Goal: Download file/media

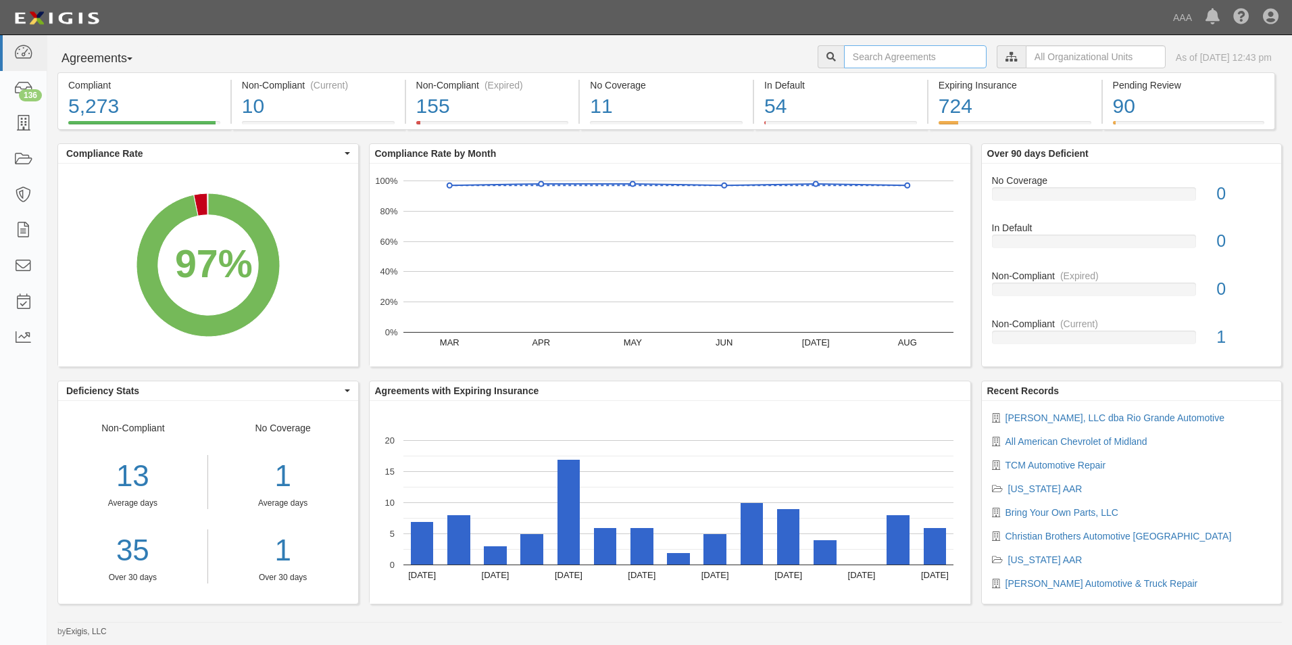
click at [844, 56] on input "text" at bounding box center [915, 56] width 143 height 23
type input "19837"
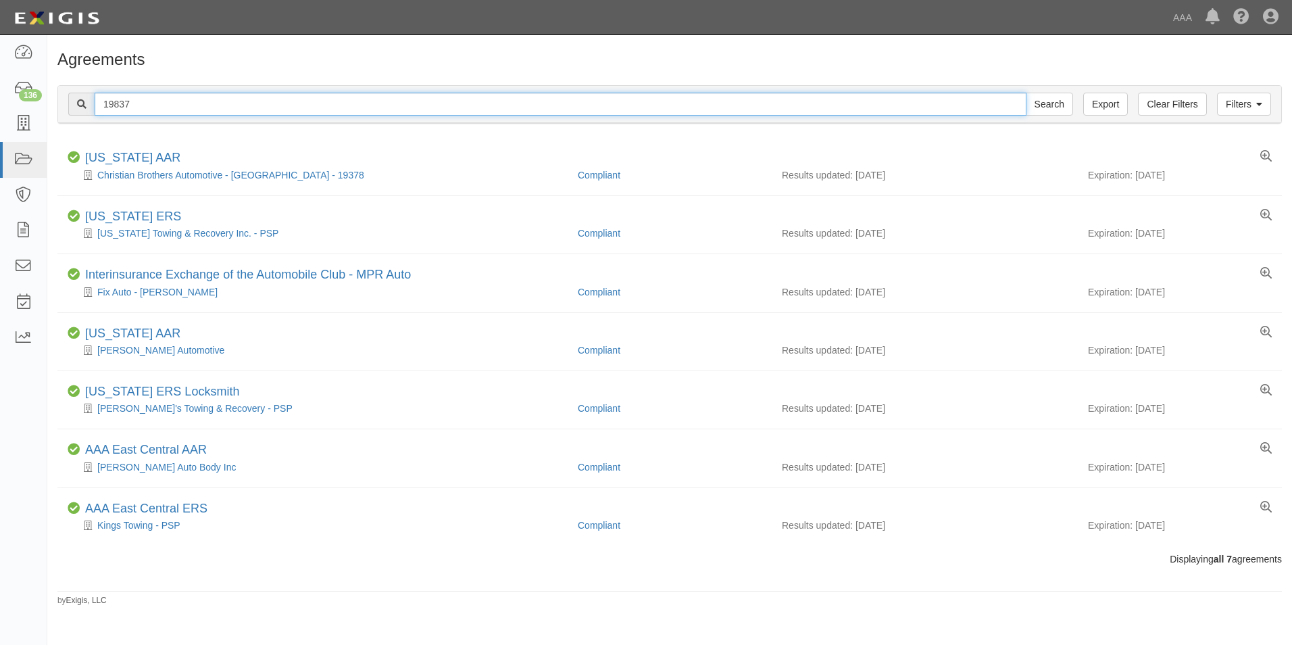
click at [141, 105] on input "19837" at bounding box center [561, 104] width 932 height 23
drag, startPoint x: 141, startPoint y: 105, endPoint x: 85, endPoint y: 107, distance: 55.4
click at [85, 107] on div "19837 Search" at bounding box center [570, 104] width 1005 height 23
paste input "Georgetown Interstate Transmission INC DBA Georgetown Interstate Transmission &…"
type input "Georgetown Interstate Transmission INC DBA Georgetown Interstate Transmission &…"
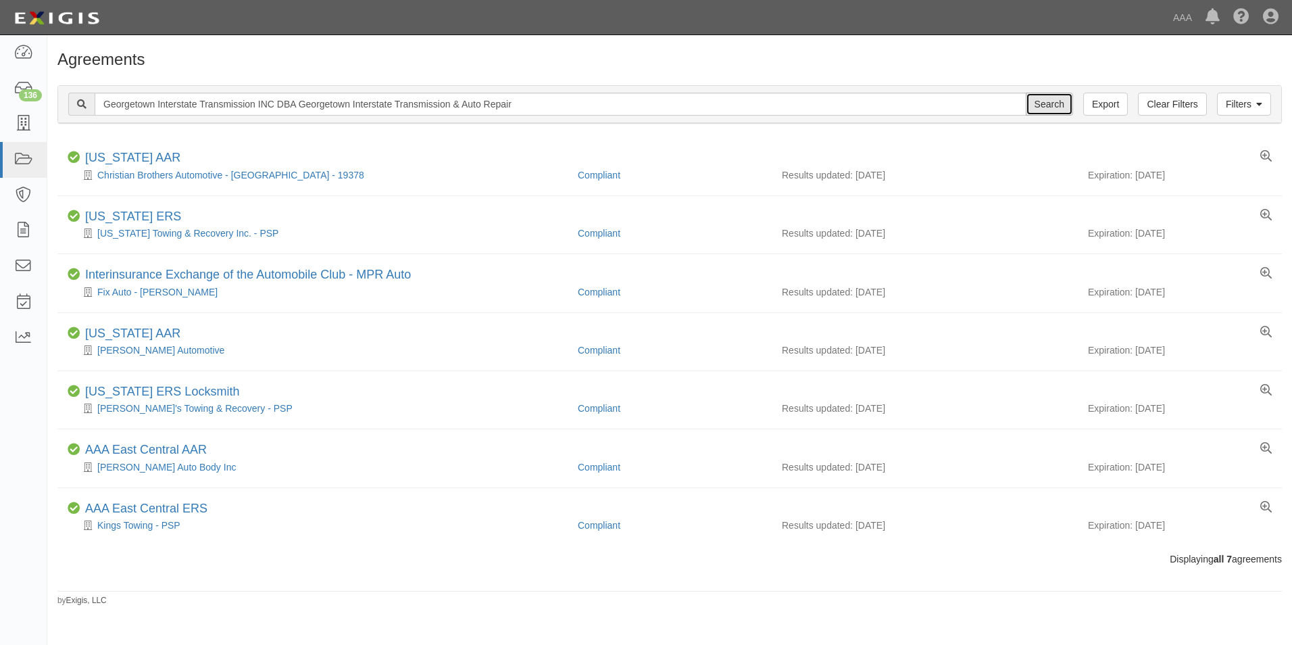
click at [1055, 105] on input "Search" at bounding box center [1049, 104] width 47 height 23
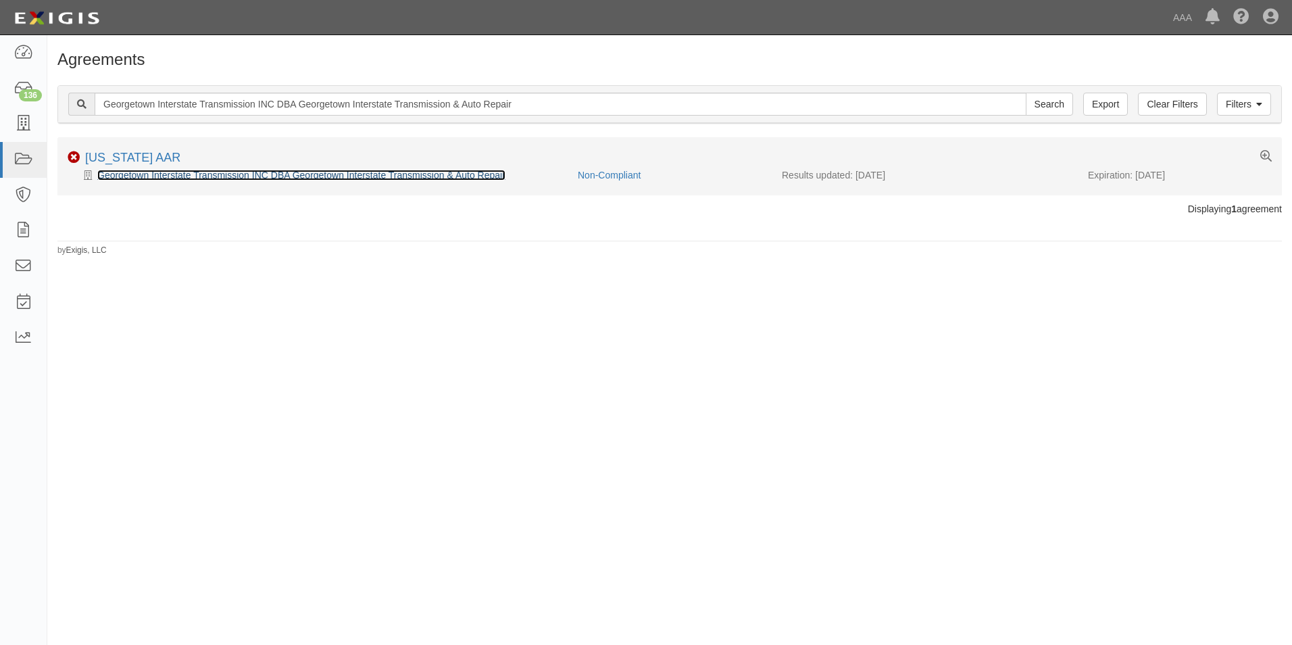
click at [405, 173] on link "Georgetown Interstate Transmission INC DBA Georgetown Interstate Transmission &…" at bounding box center [301, 175] width 408 height 11
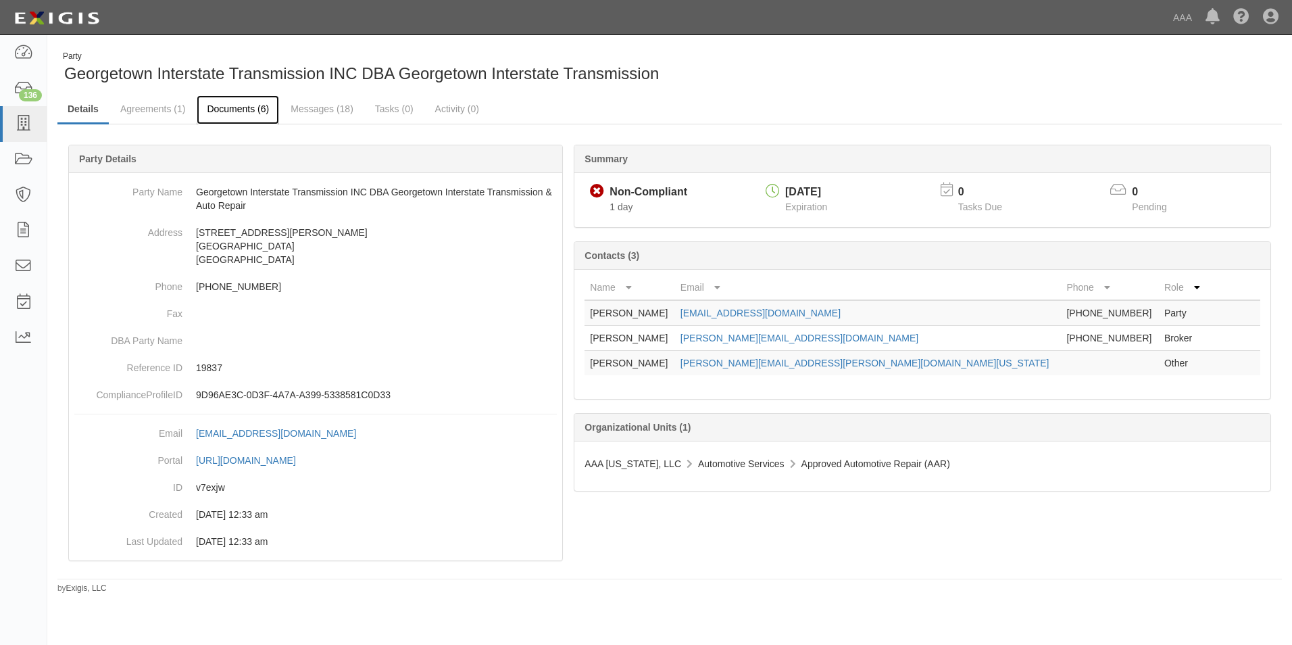
click at [242, 109] on link "Documents (6)" at bounding box center [238, 109] width 82 height 29
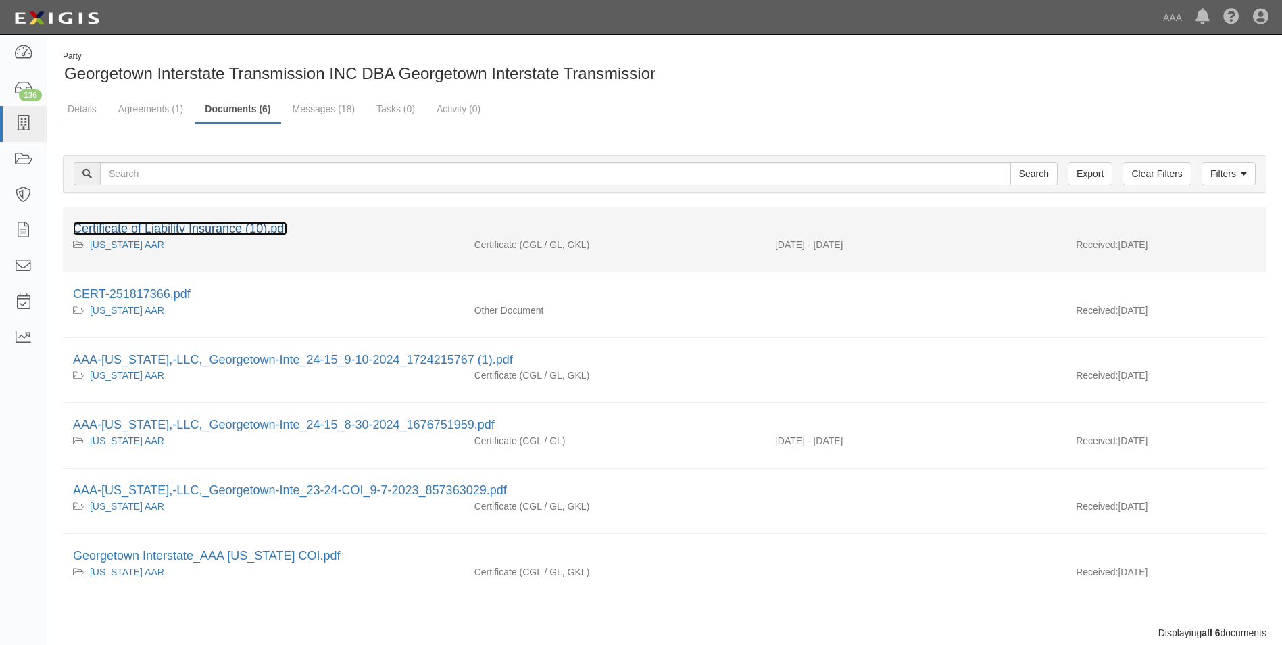
click at [212, 225] on link "Certificate of Liability Insurance (10).pdf" at bounding box center [180, 229] width 214 height 14
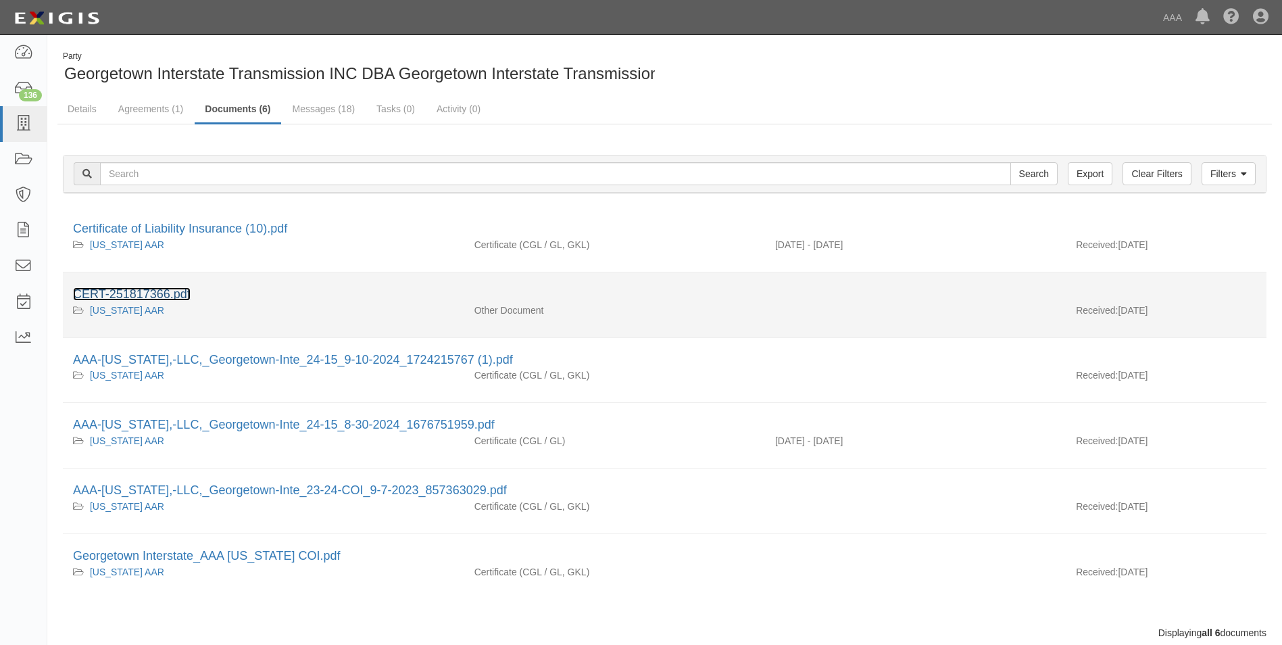
click at [109, 291] on link "CERT-251817366.pdf" at bounding box center [132, 294] width 118 height 14
